Goal: Task Accomplishment & Management: Manage account settings

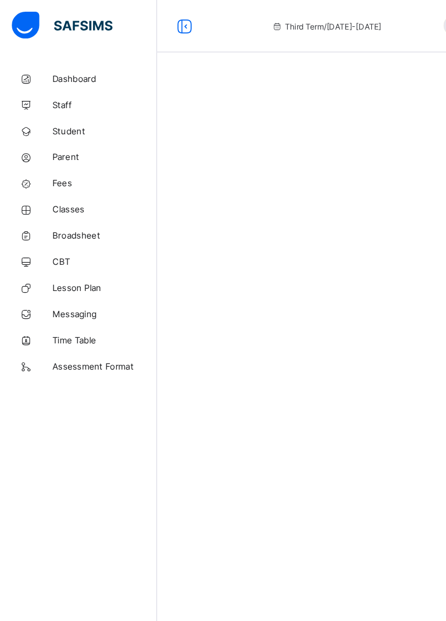
click at [54, 134] on span "Parent" at bounding box center [89, 133] width 89 height 9
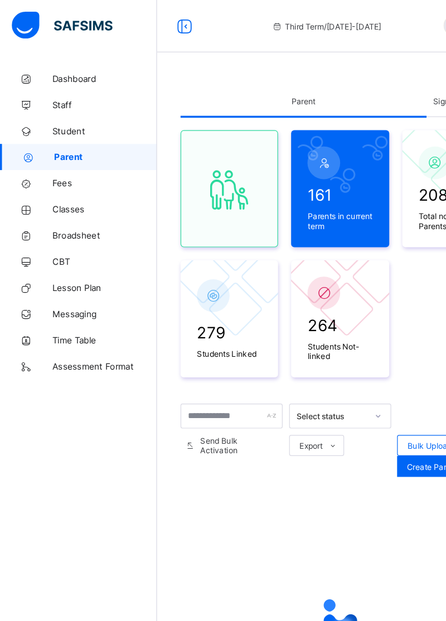
click at [390, 85] on span "Signup Approval" at bounding box center [394, 86] width 51 height 8
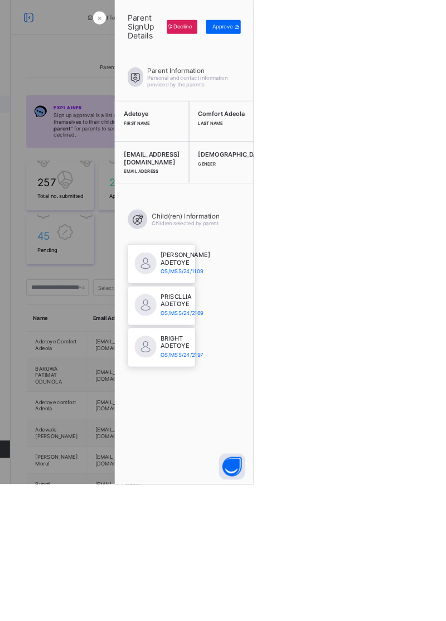
click at [419, 35] on span "Approve" at bounding box center [406, 34] width 26 height 8
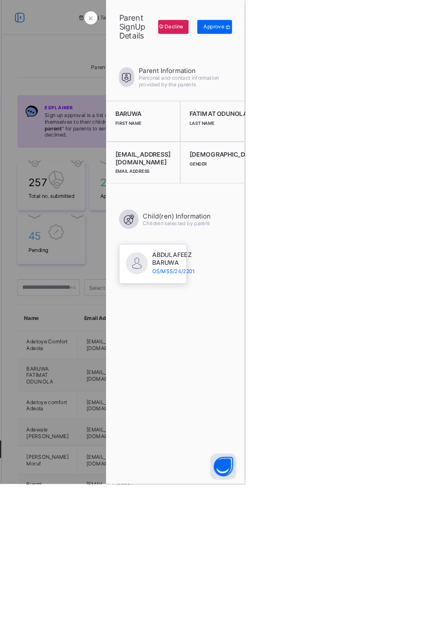
click at [429, 41] on div "Approve" at bounding box center [407, 35] width 45 height 18
click at [419, 35] on span "Approve" at bounding box center [406, 34] width 26 height 8
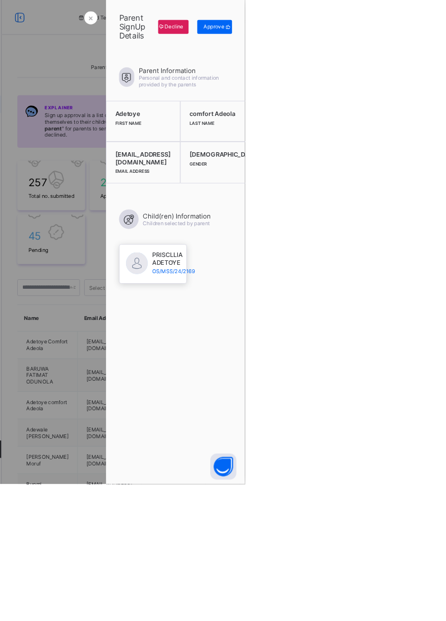
click at [429, 41] on div "Approve" at bounding box center [407, 35] width 45 height 18
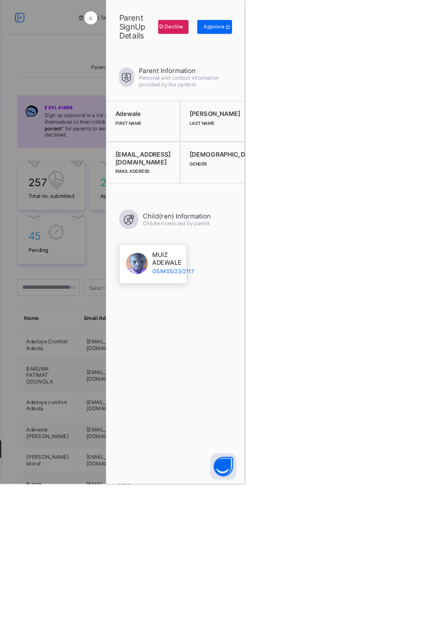
click at [429, 42] on div "Approve" at bounding box center [407, 35] width 45 height 18
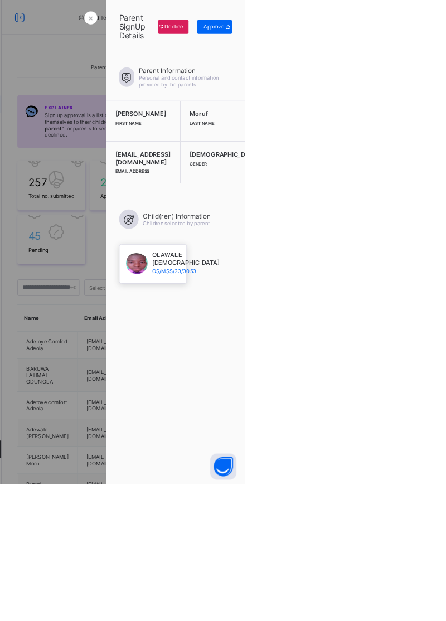
click at [429, 41] on div "Approve" at bounding box center [407, 35] width 45 height 18
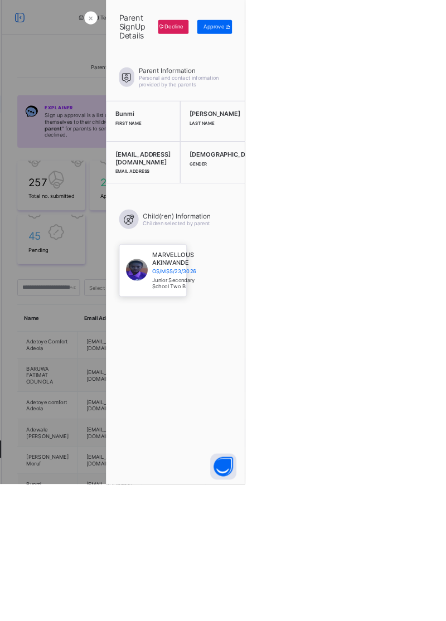
click at [429, 41] on span at bounding box center [424, 35] width 10 height 18
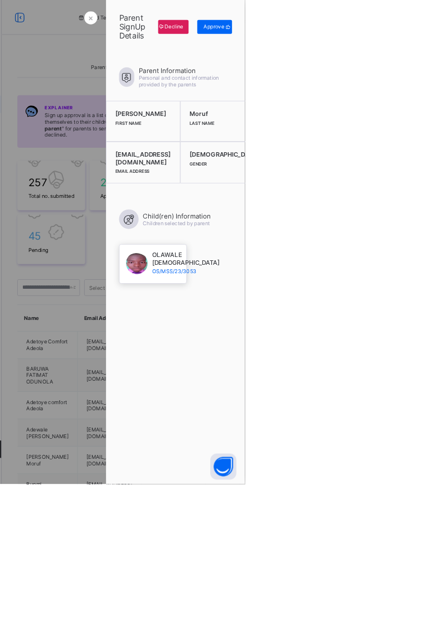
click at [419, 36] on span "Approve" at bounding box center [406, 34] width 26 height 8
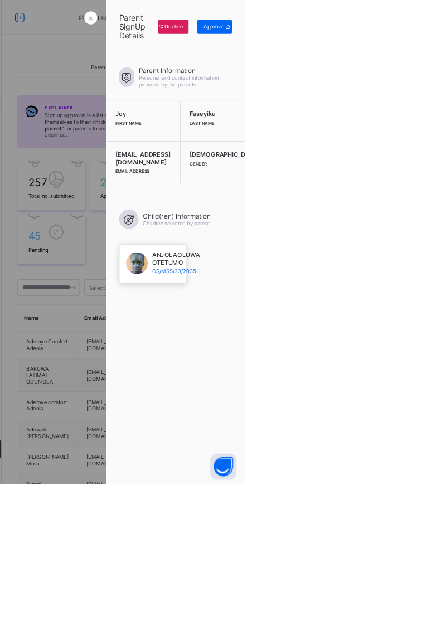
click at [429, 43] on div "Approve" at bounding box center [407, 35] width 45 height 18
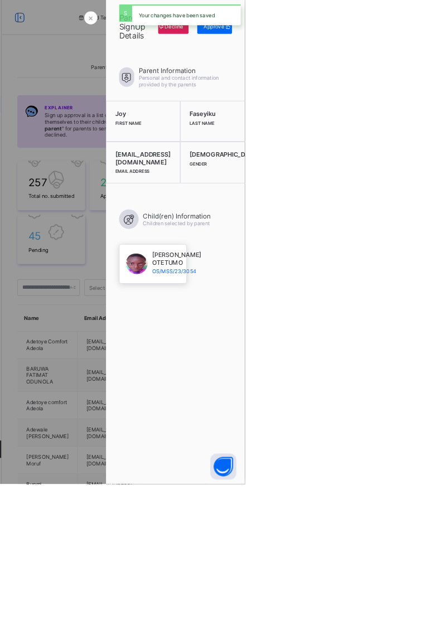
click at [429, 42] on div "Approve" at bounding box center [407, 35] width 45 height 18
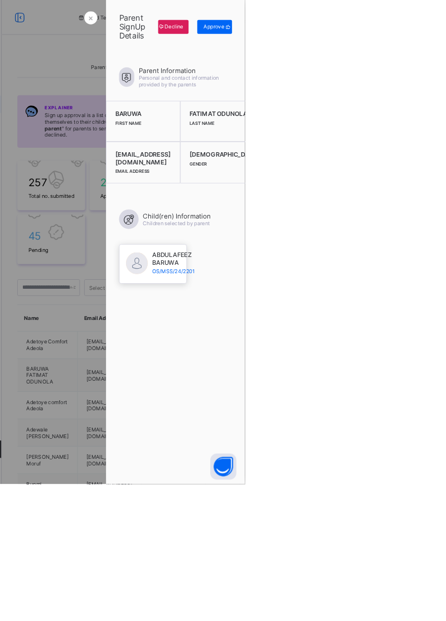
click at [429, 43] on div "Approve" at bounding box center [407, 35] width 45 height 18
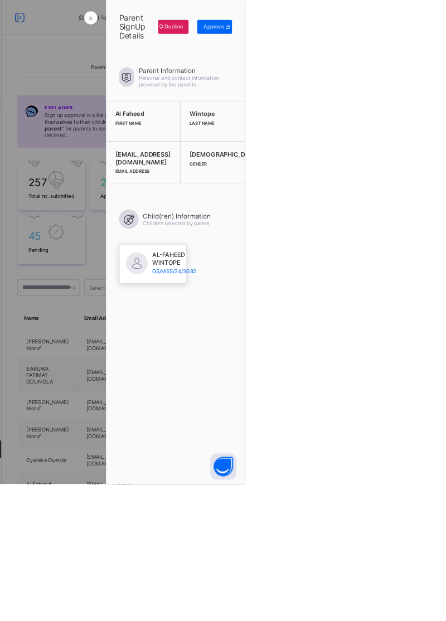
click at [429, 34] on icon at bounding box center [424, 34] width 8 height 7
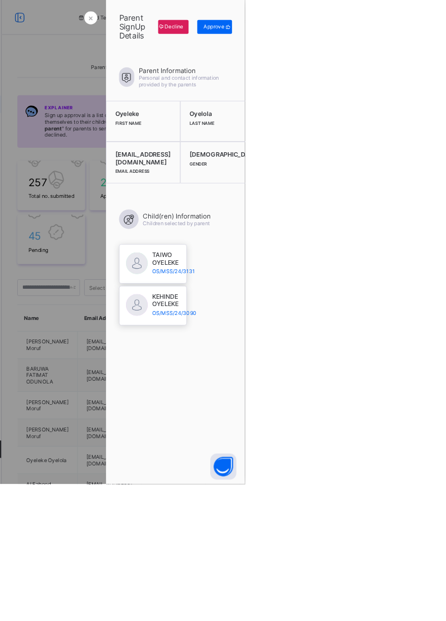
click at [429, 42] on div "Approve" at bounding box center [407, 35] width 45 height 18
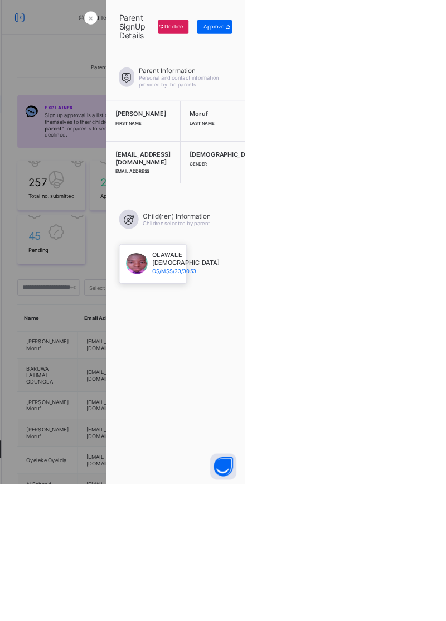
click at [419, 37] on span "Approve" at bounding box center [406, 34] width 26 height 8
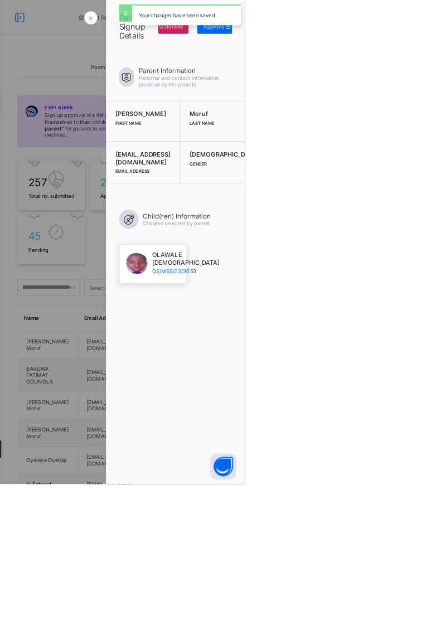
click at [446, 36] on div "Your changes have been saved" at bounding box center [371, 19] width 151 height 38
click at [429, 41] on div "Approve" at bounding box center [407, 35] width 45 height 18
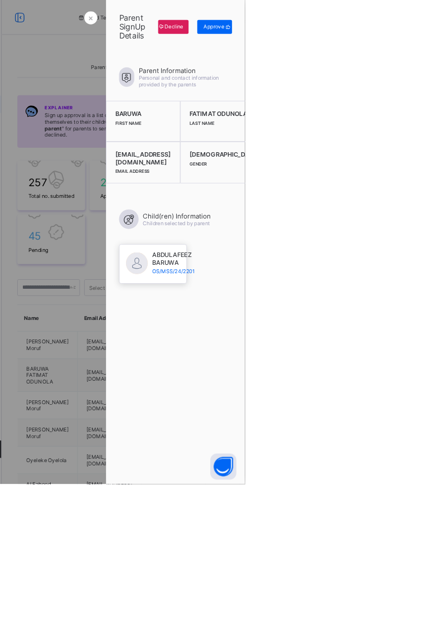
click at [429, 41] on div "Approve" at bounding box center [407, 35] width 45 height 18
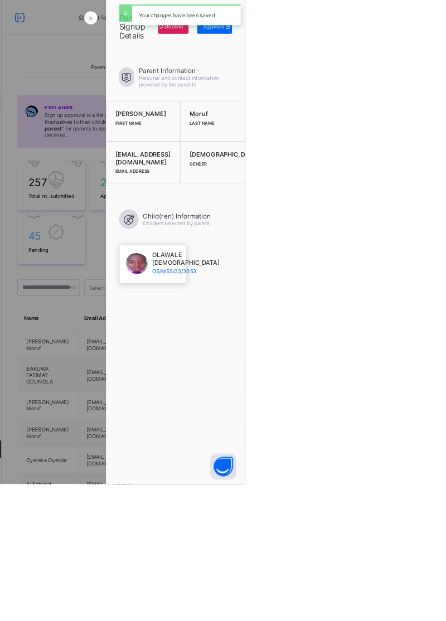
click at [429, 43] on div "Approve" at bounding box center [407, 35] width 45 height 18
